Goal: Information Seeking & Learning: Learn about a topic

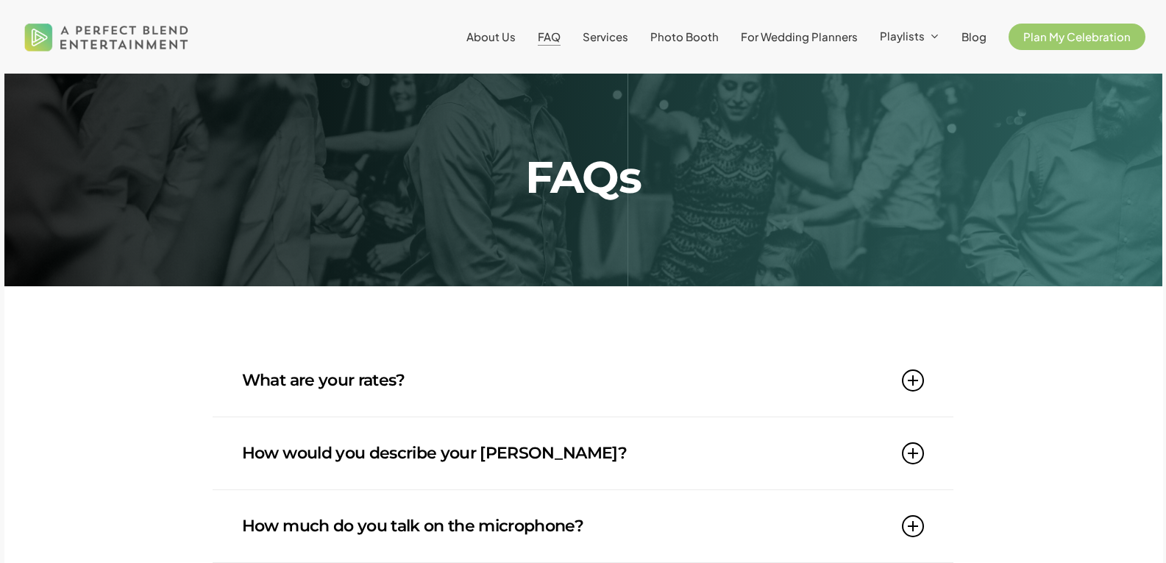
click at [914, 381] on icon at bounding box center [913, 380] width 22 height 22
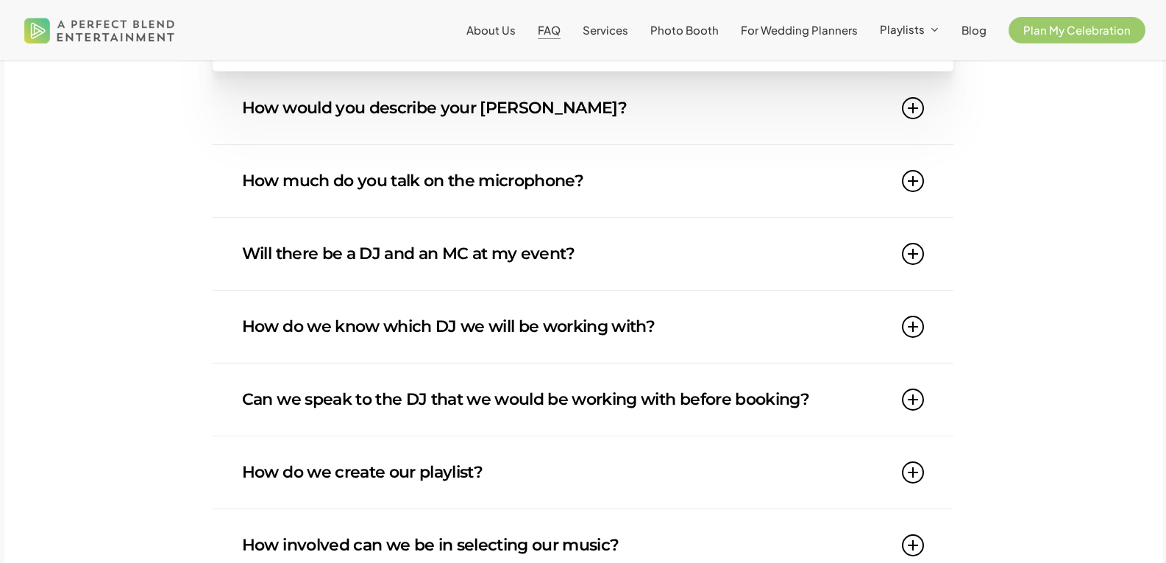
scroll to position [471, 0]
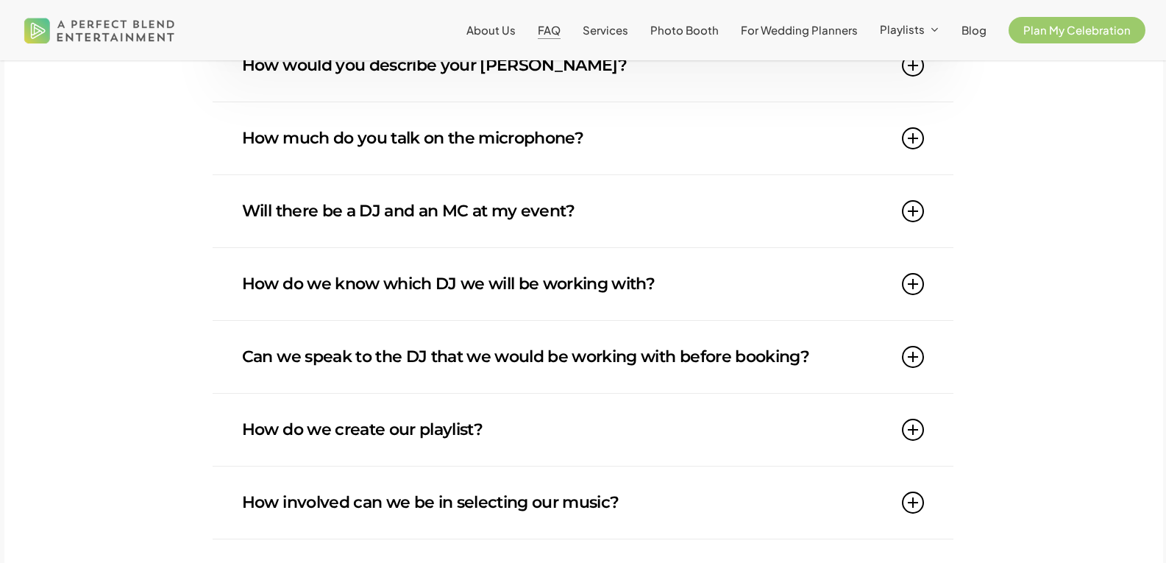
click at [921, 210] on icon at bounding box center [913, 211] width 22 height 22
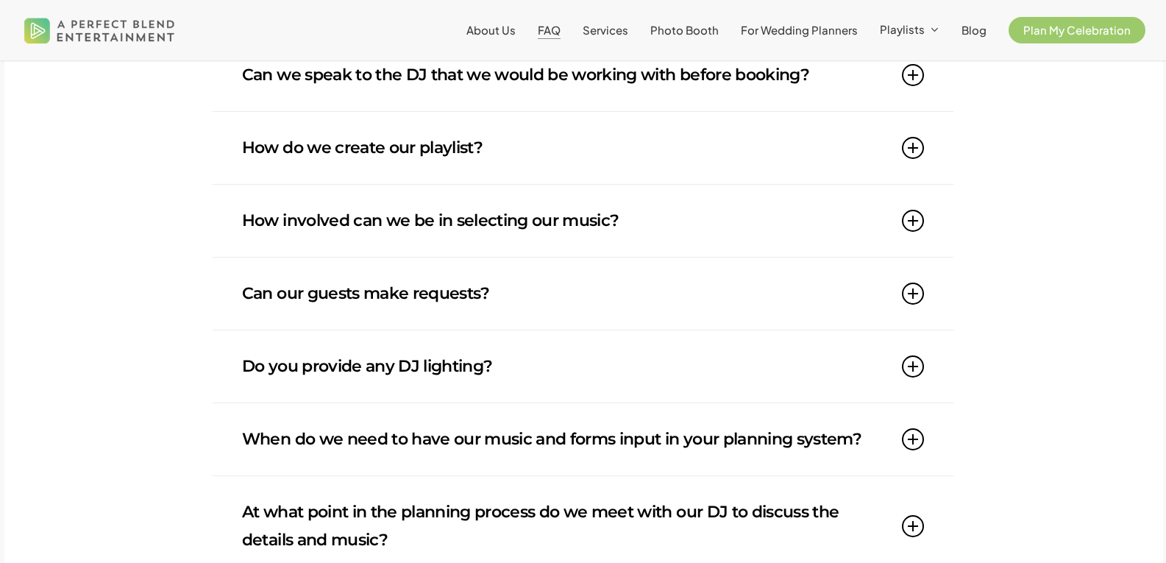
scroll to position [735, 0]
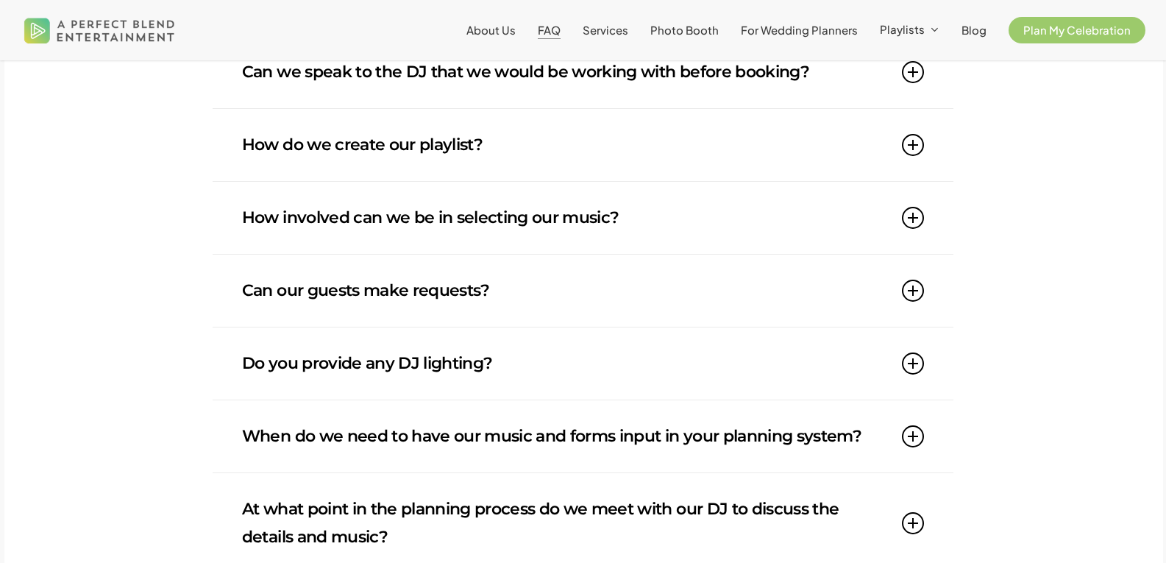
click at [917, 287] on icon at bounding box center [913, 290] width 22 height 22
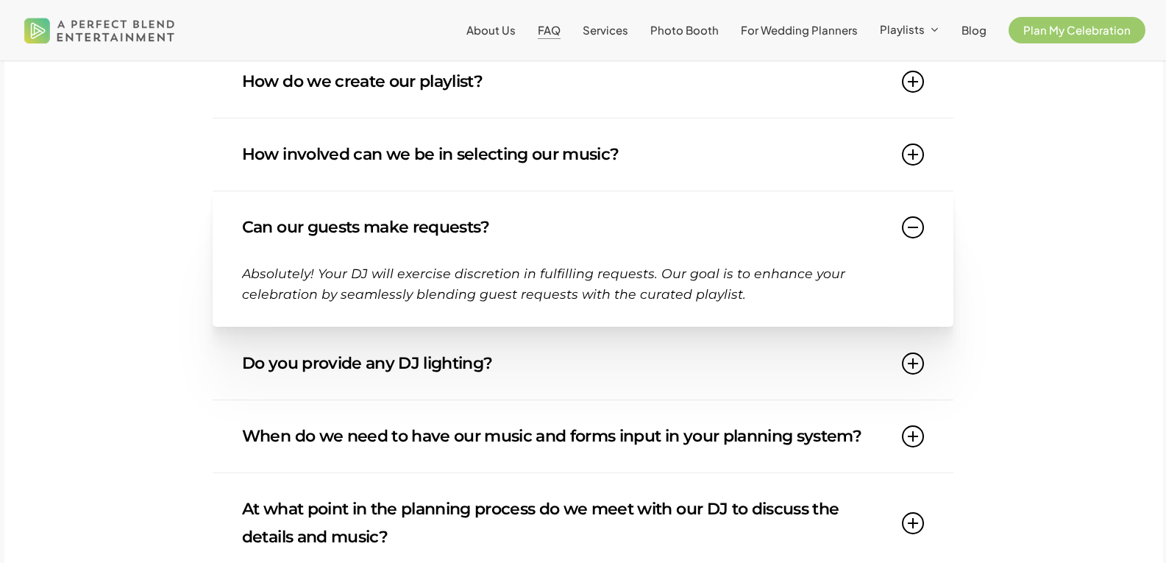
click at [1032, 388] on div "What are your rates? Our rates start at $2000 and vary depending on venue locat…" at bounding box center [582, 310] width 1157 height 1402
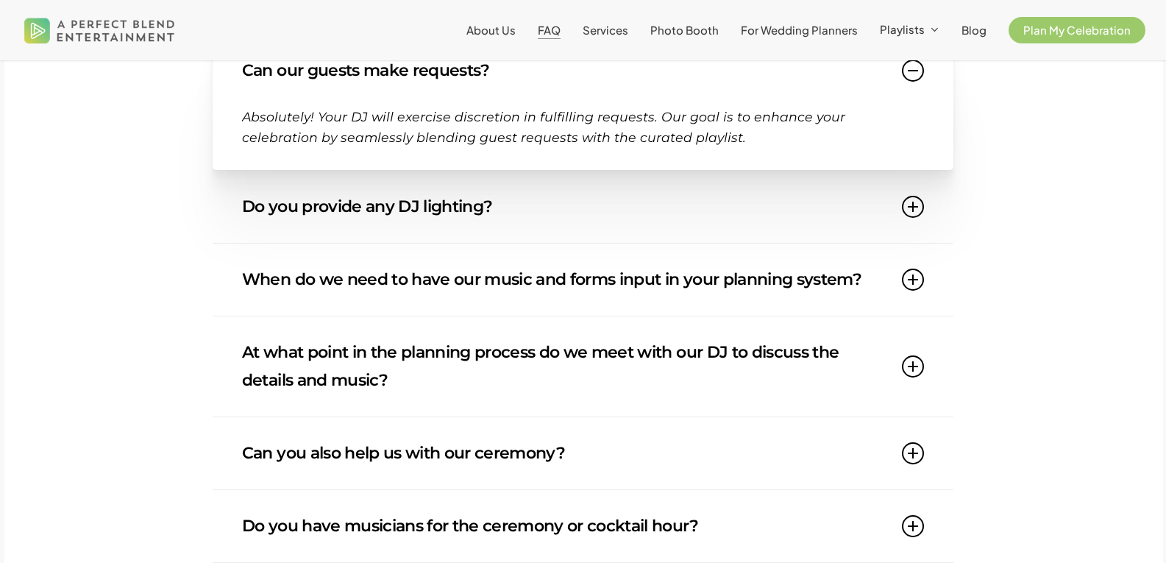
scroll to position [941, 0]
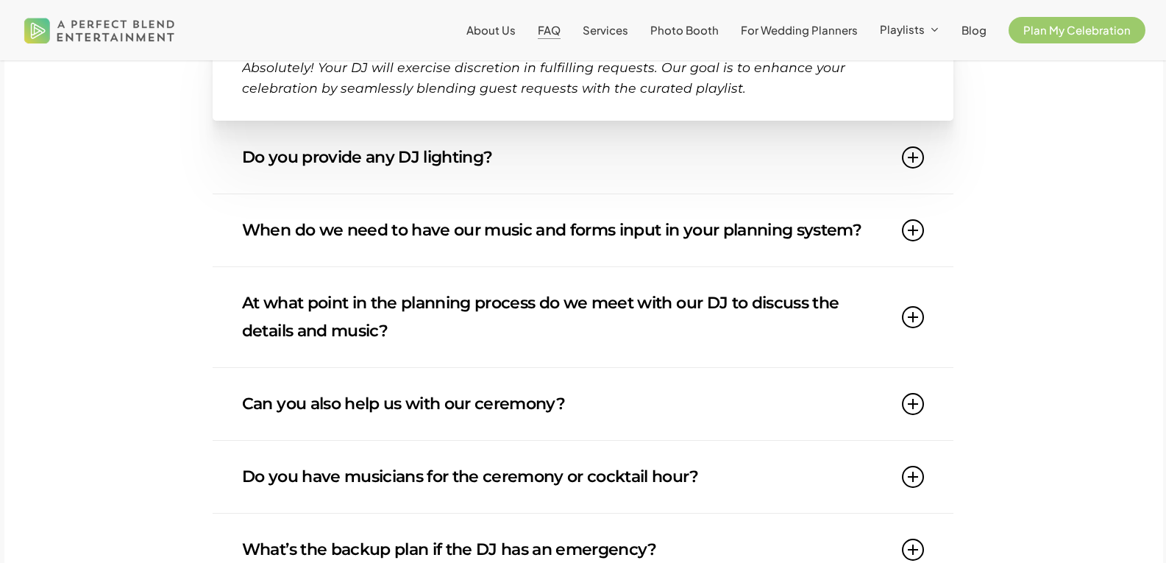
click at [913, 314] on icon at bounding box center [913, 317] width 22 height 22
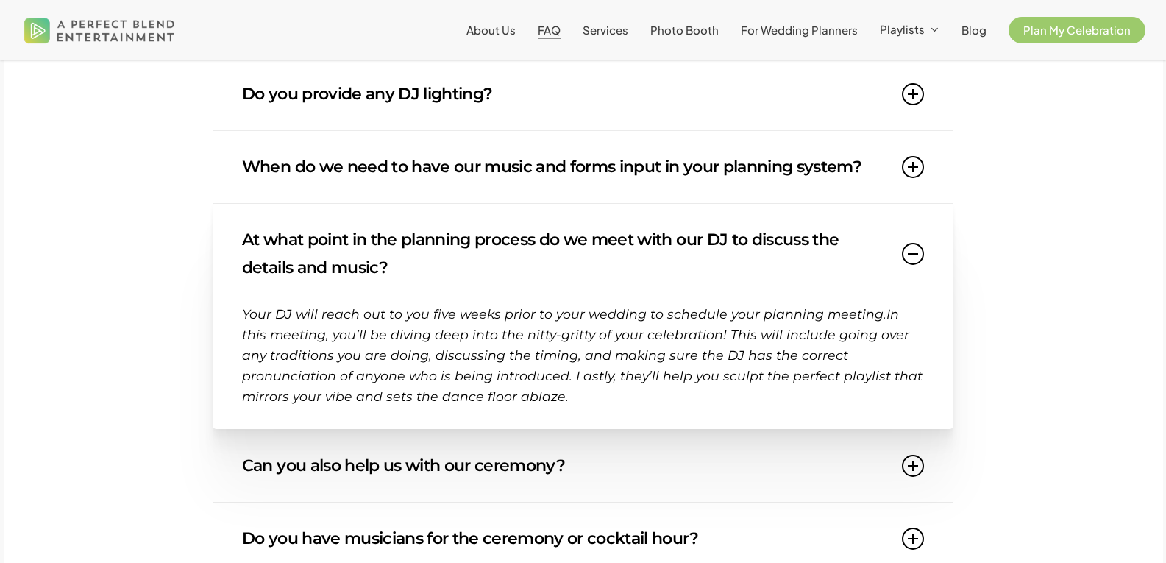
click at [996, 362] on div "What are your rates? Our rates start at $2000 and vary depending on venue locat…" at bounding box center [582, 134] width 1157 height 1463
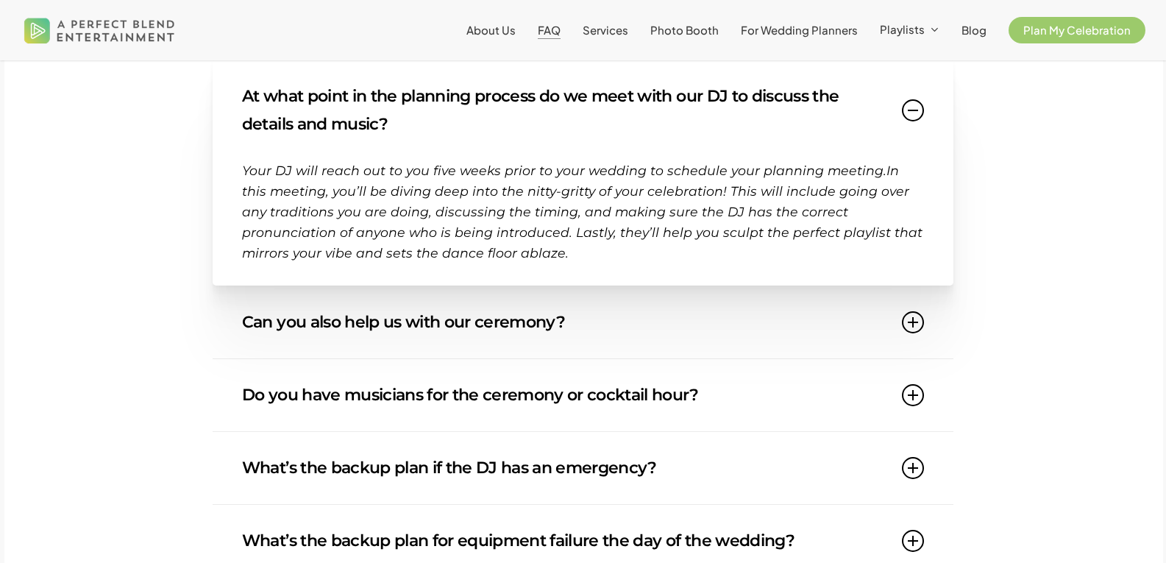
scroll to position [1206, 0]
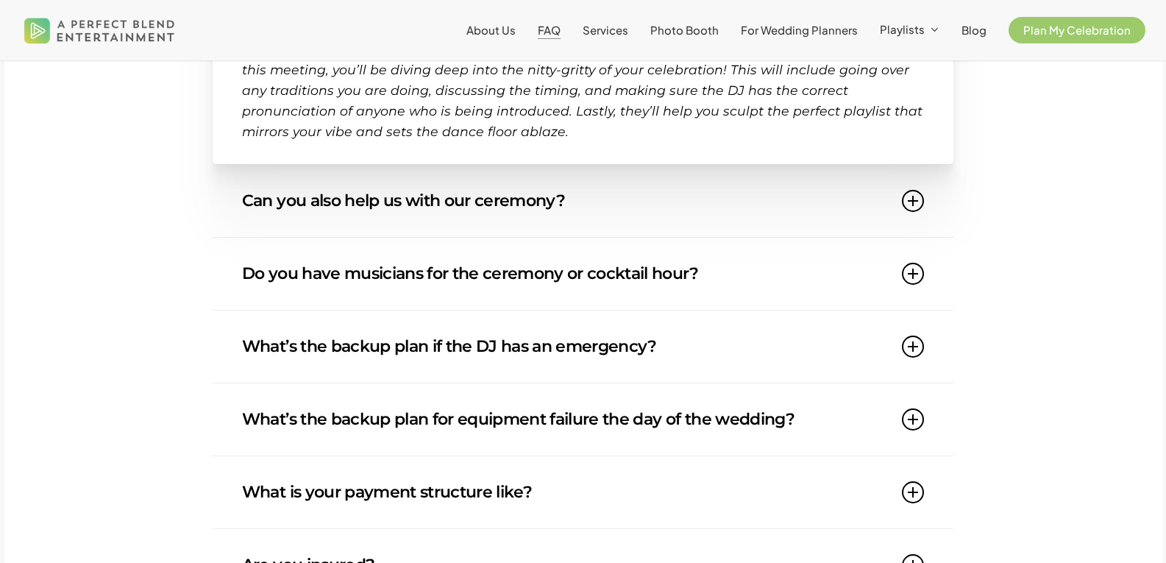
click at [918, 209] on icon at bounding box center [913, 201] width 22 height 22
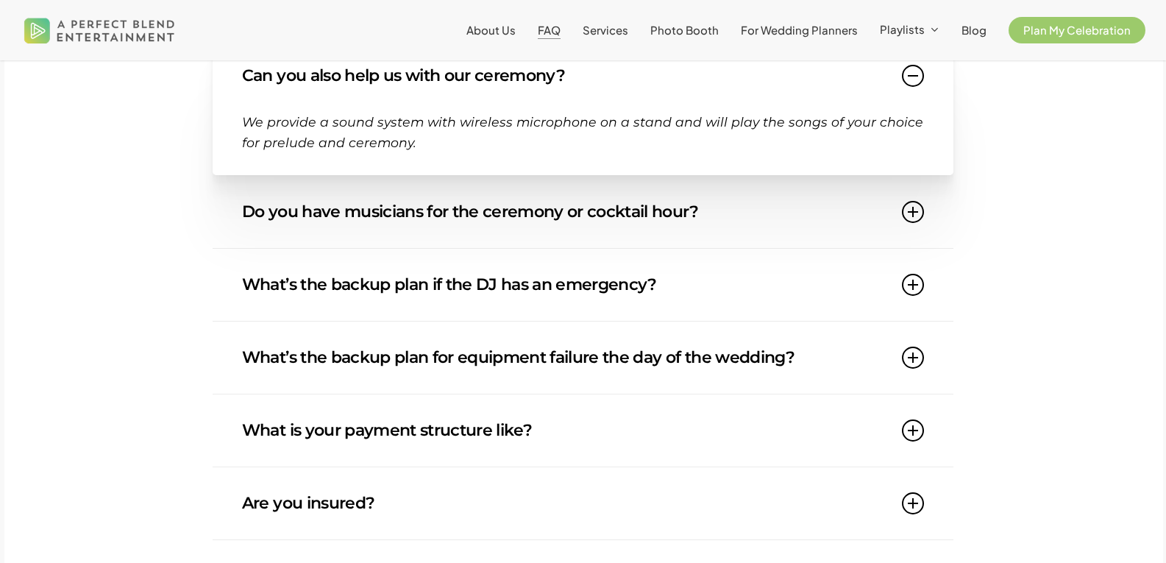
click at [917, 209] on icon at bounding box center [913, 212] width 22 height 22
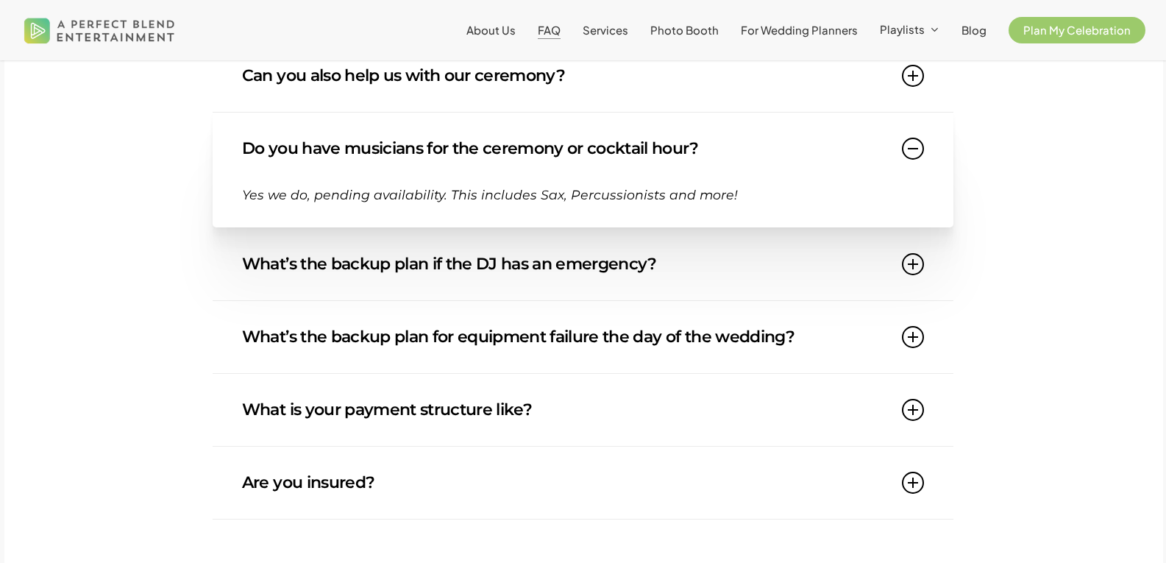
click at [912, 268] on icon at bounding box center [913, 264] width 22 height 22
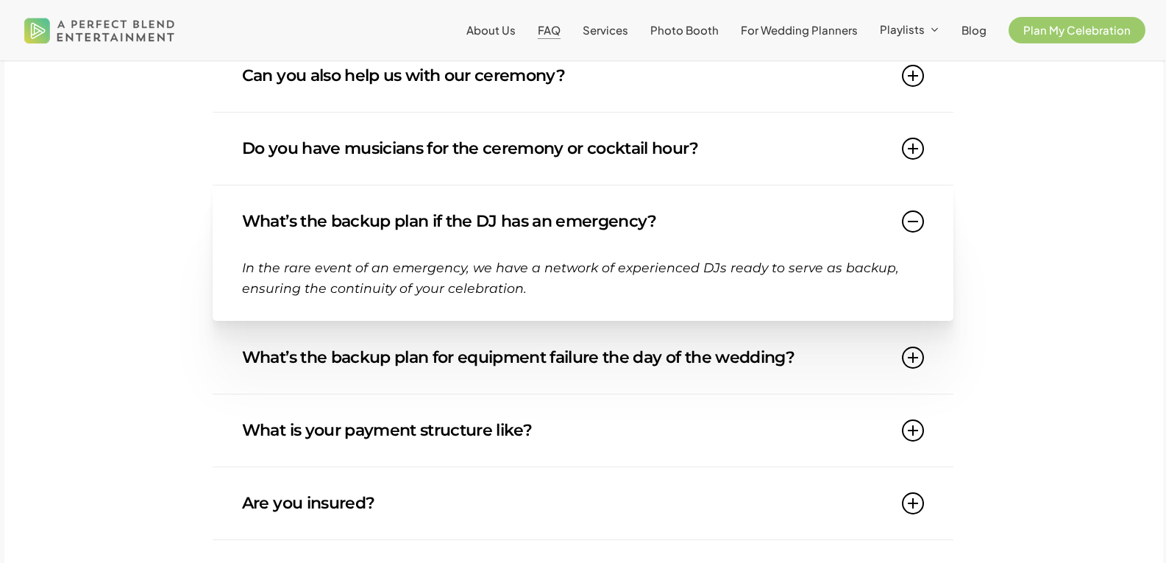
click at [914, 360] on icon at bounding box center [913, 357] width 22 height 22
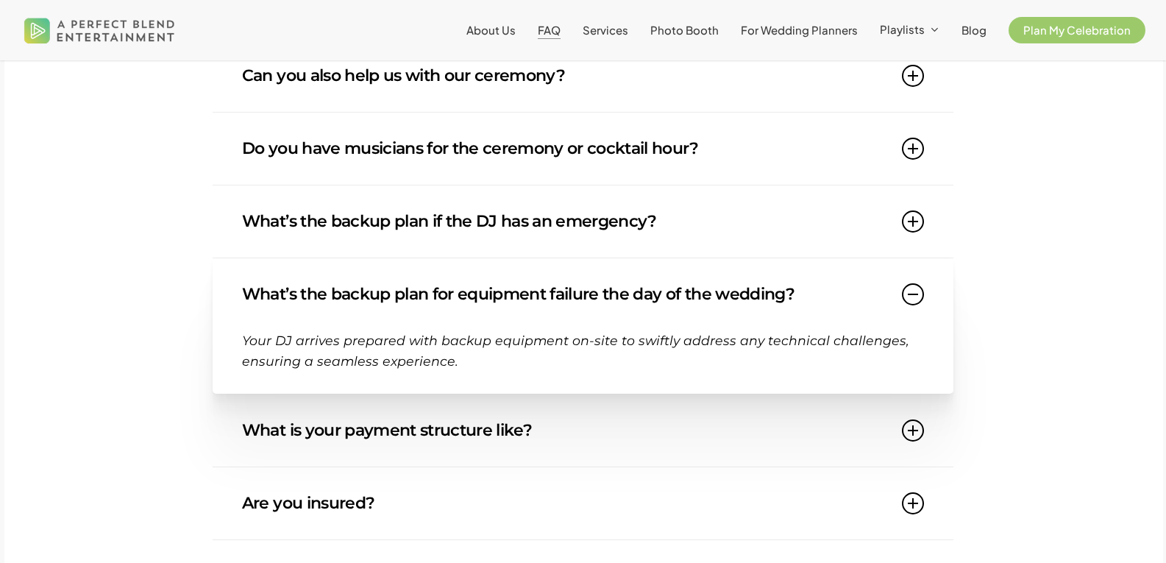
click at [915, 423] on icon at bounding box center [913, 430] width 22 height 22
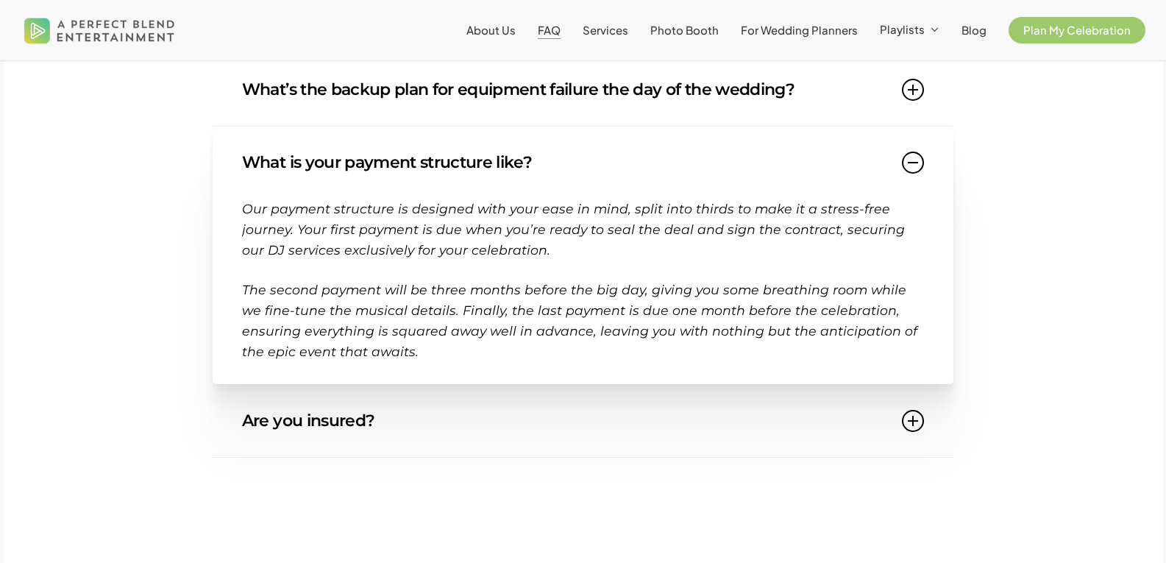
scroll to position [1412, 0]
click at [917, 418] on icon at bounding box center [913, 419] width 22 height 22
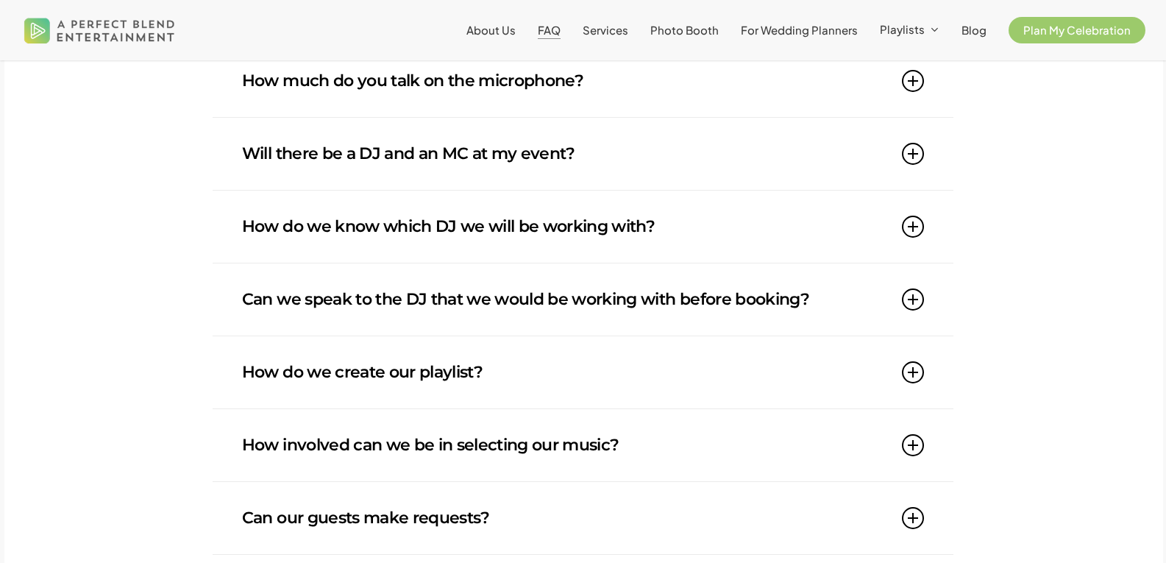
scroll to position [441, 0]
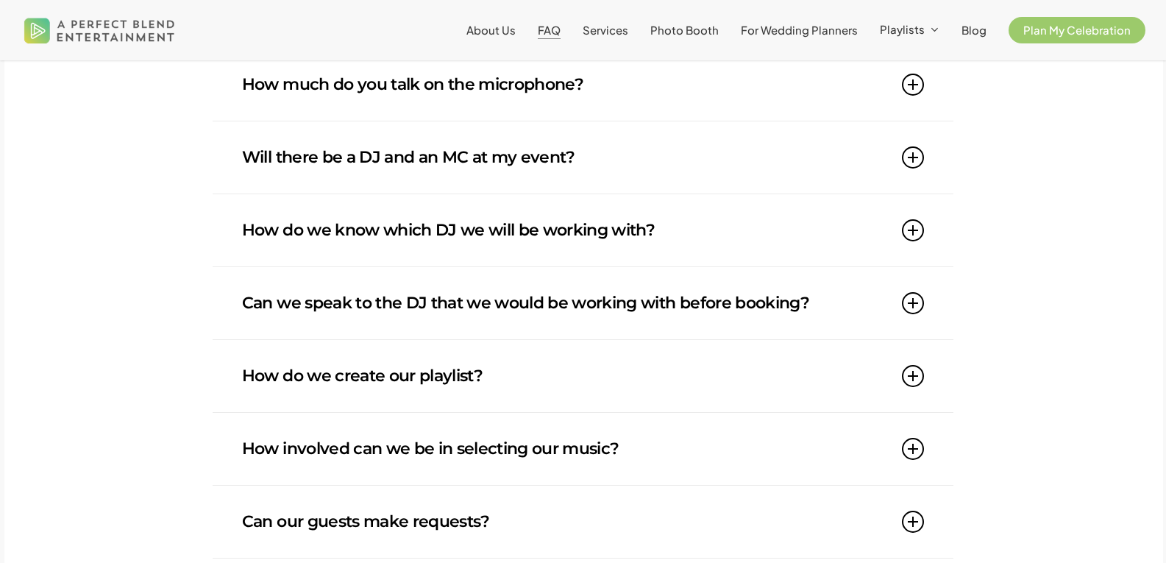
click at [916, 376] on icon at bounding box center [913, 376] width 22 height 22
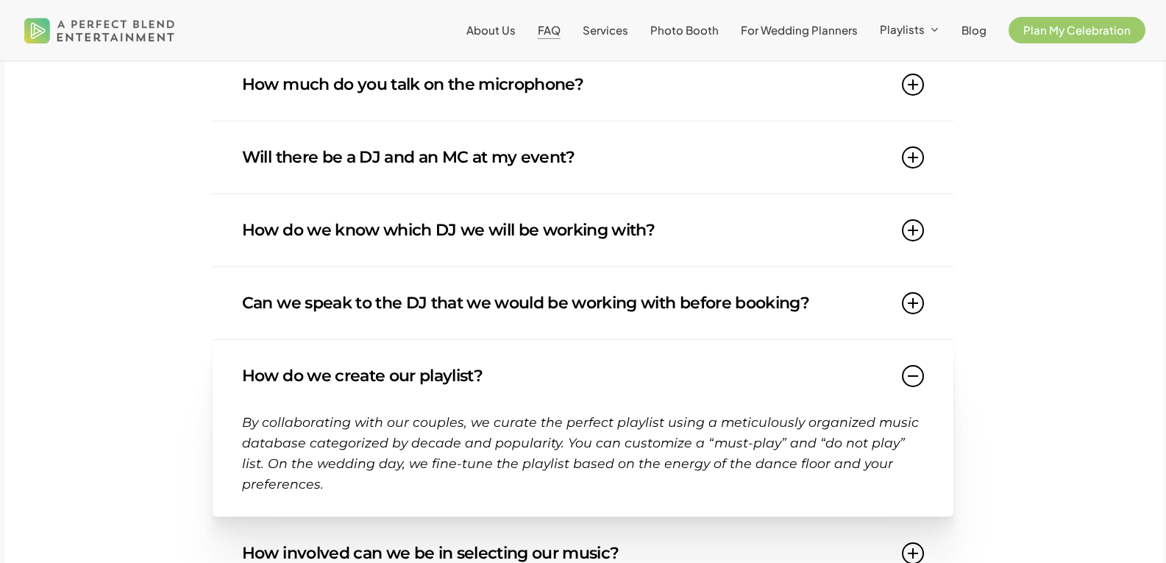
click at [919, 86] on icon at bounding box center [913, 85] width 22 height 22
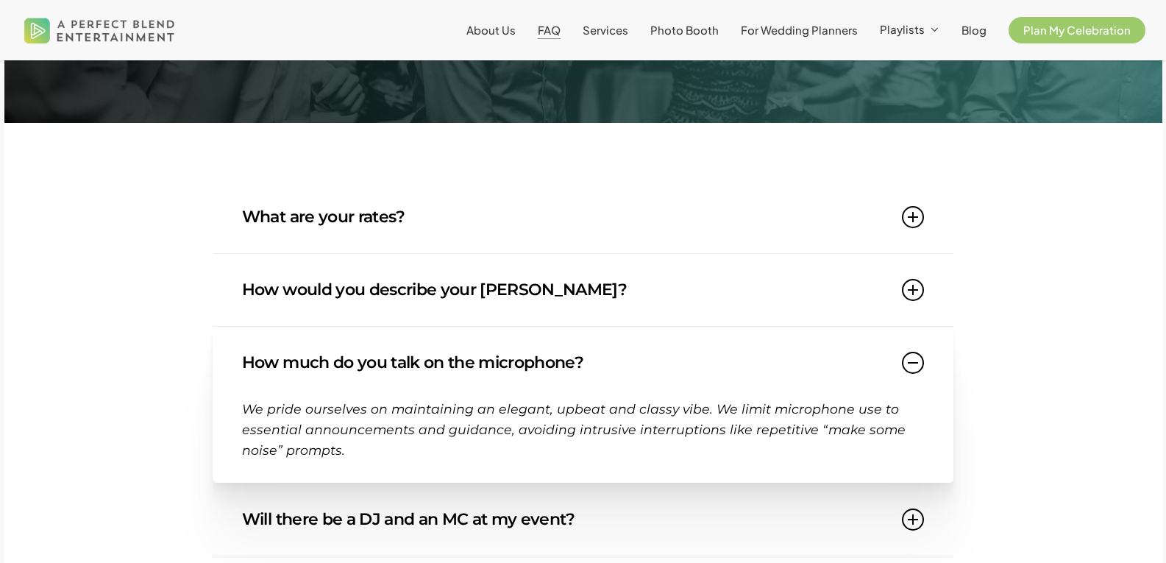
scroll to position [118, 0]
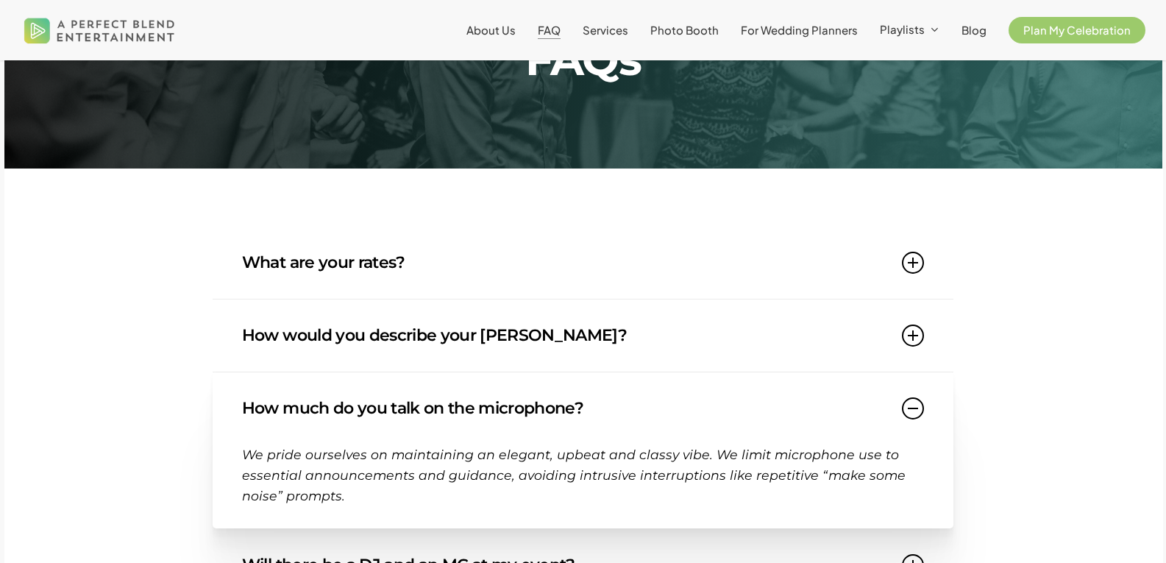
click at [924, 263] on icon at bounding box center [913, 262] width 22 height 22
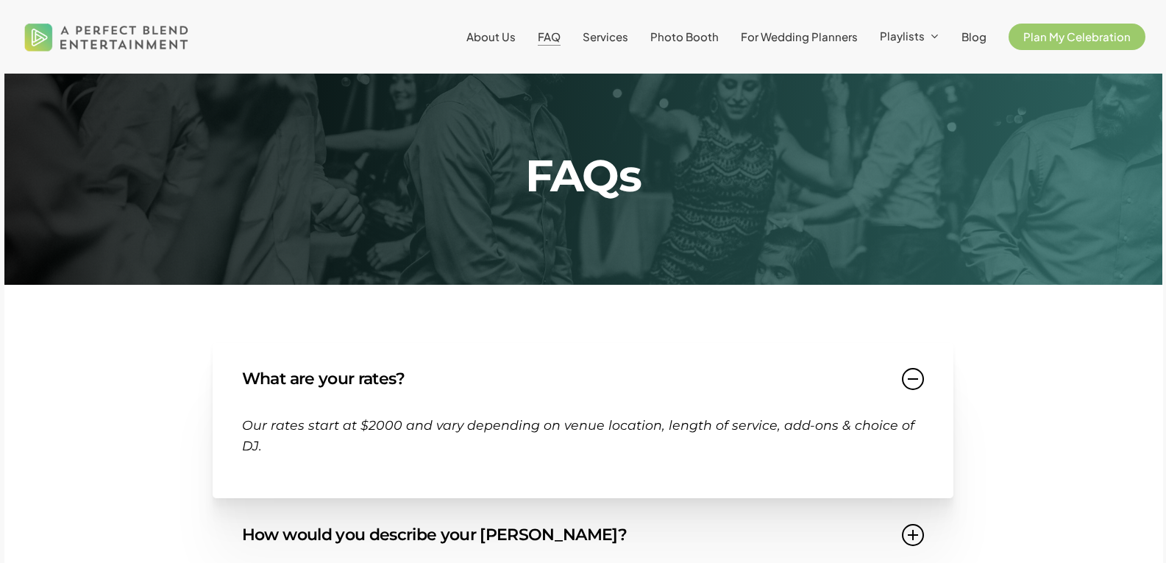
scroll to position [0, 0]
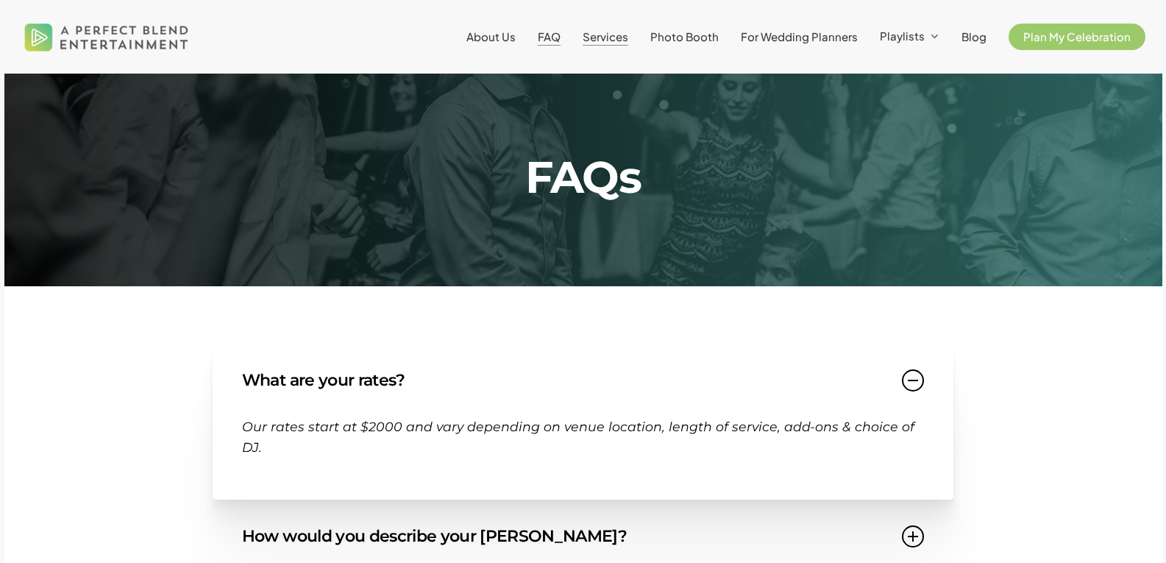
click at [626, 35] on span "Services" at bounding box center [605, 36] width 46 height 14
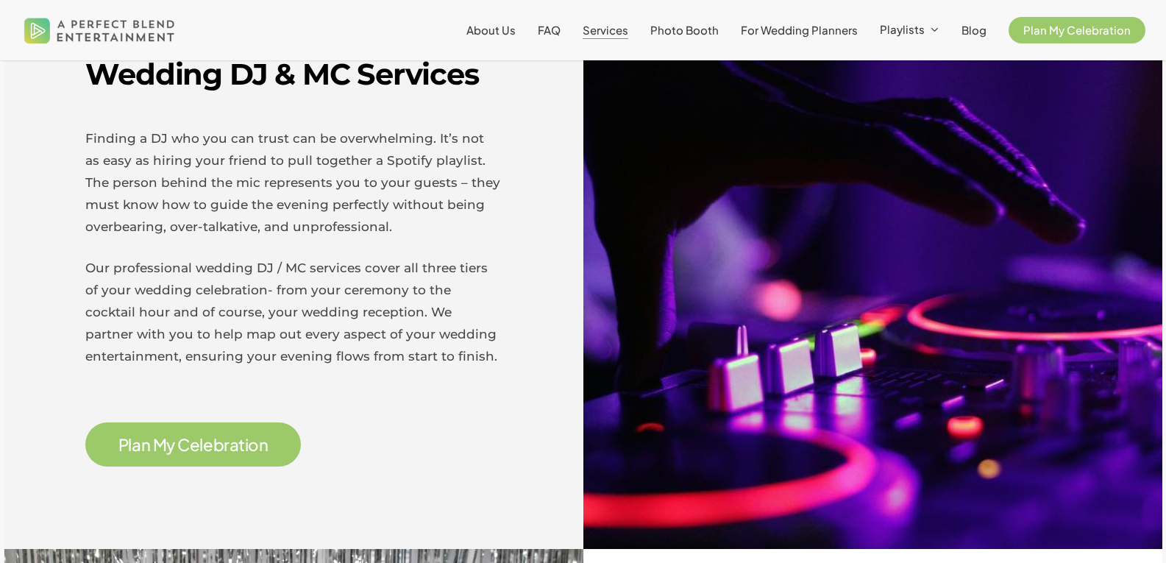
scroll to position [500, 0]
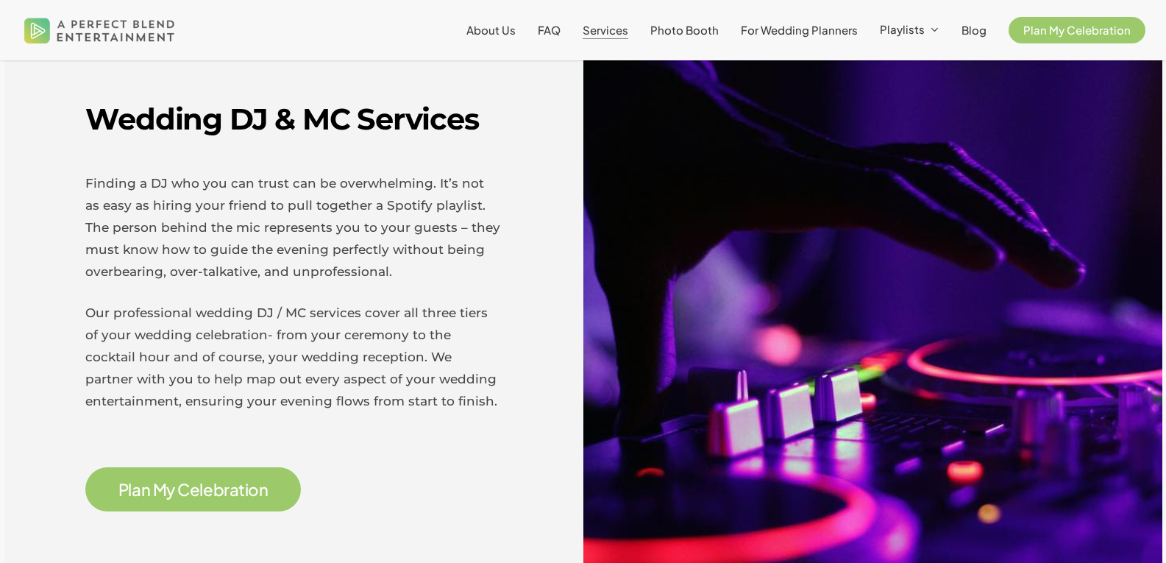
click at [182, 477] on span "P l a n M y C e l e b r a t i o n" at bounding box center [192, 489] width 215 height 44
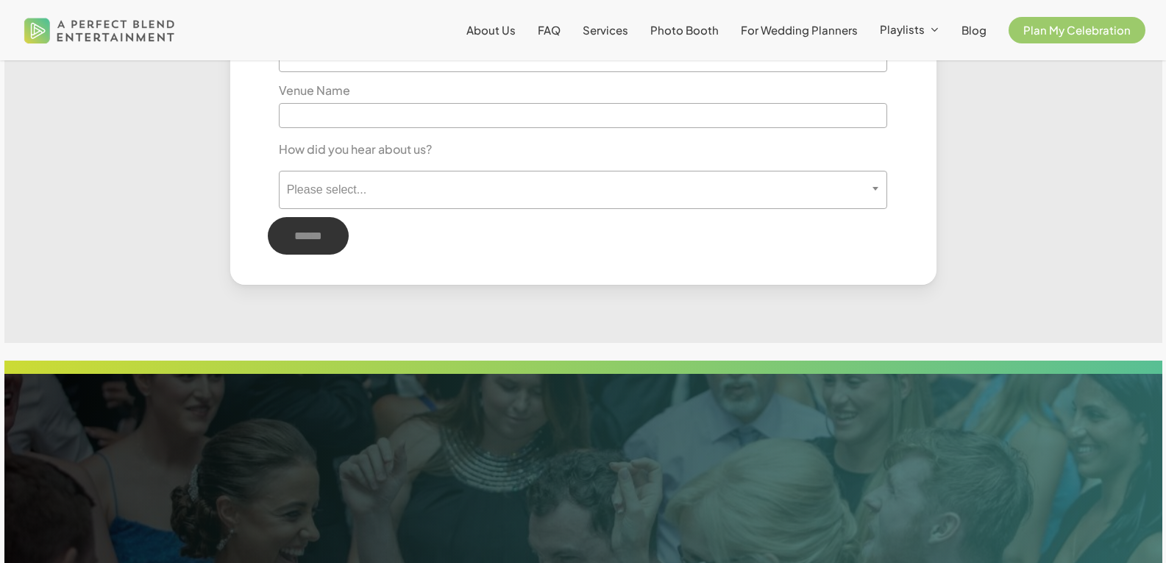
scroll to position [1029, 0]
